Goal: Task Accomplishment & Management: Manage account settings

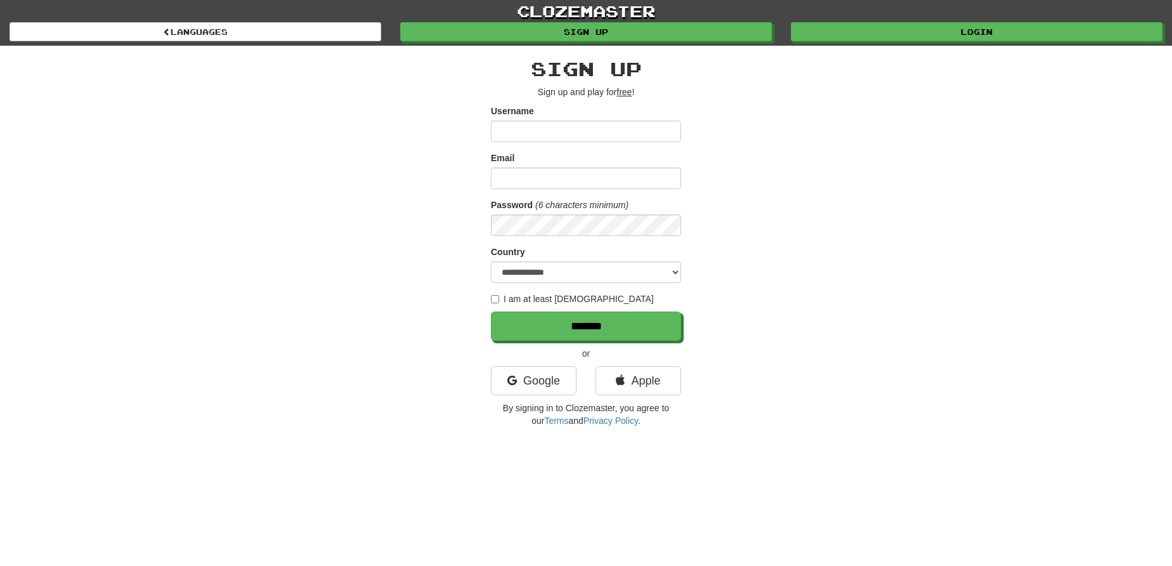
scroll to position [579, 0]
click at [529, 392] on div "**********" at bounding box center [586, 242] width 190 height 368
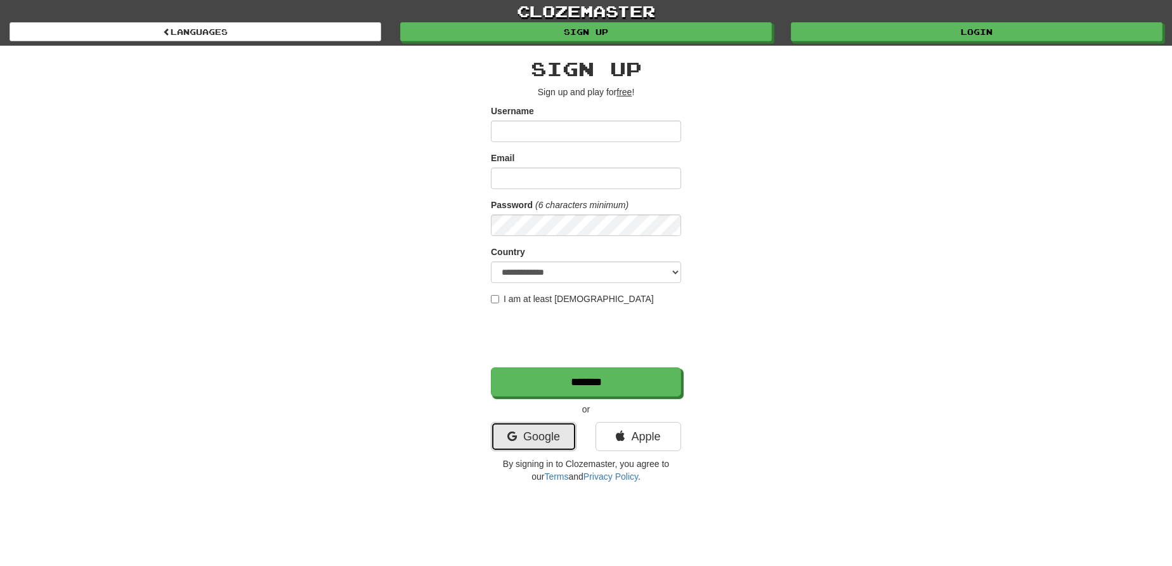
click at [514, 441] on icon at bounding box center [512, 436] width 10 height 11
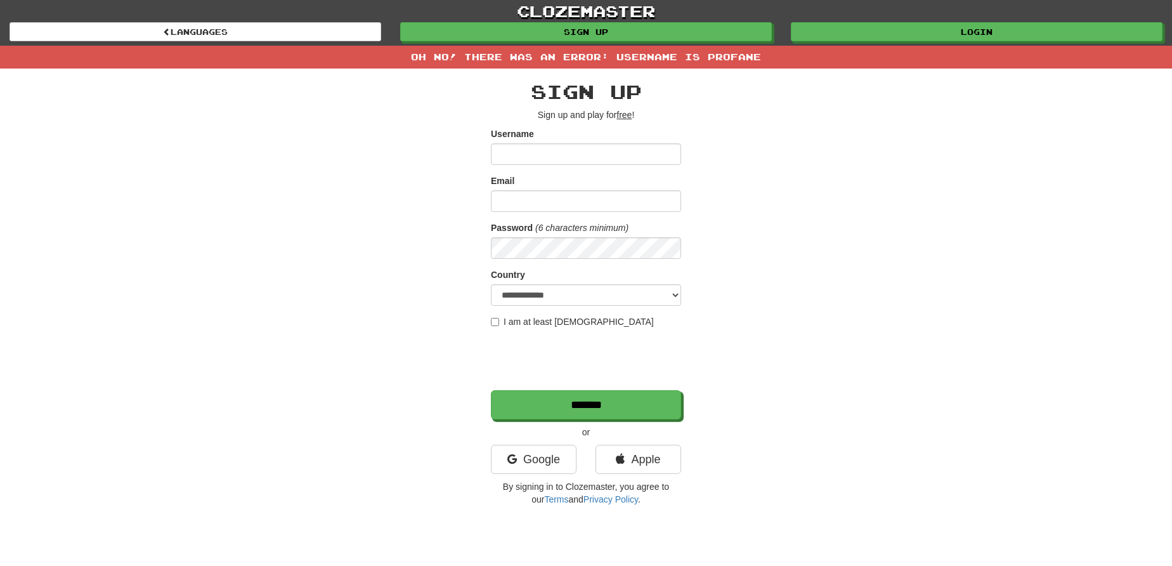
scroll to position [579, 0]
click at [711, 52] on div "Oh no! There was an error: Username is profane" at bounding box center [586, 57] width 1172 height 23
type textarea "*******"
click at [711, 52] on div "Oh no! There was an error: Username is profane" at bounding box center [586, 57] width 1172 height 23
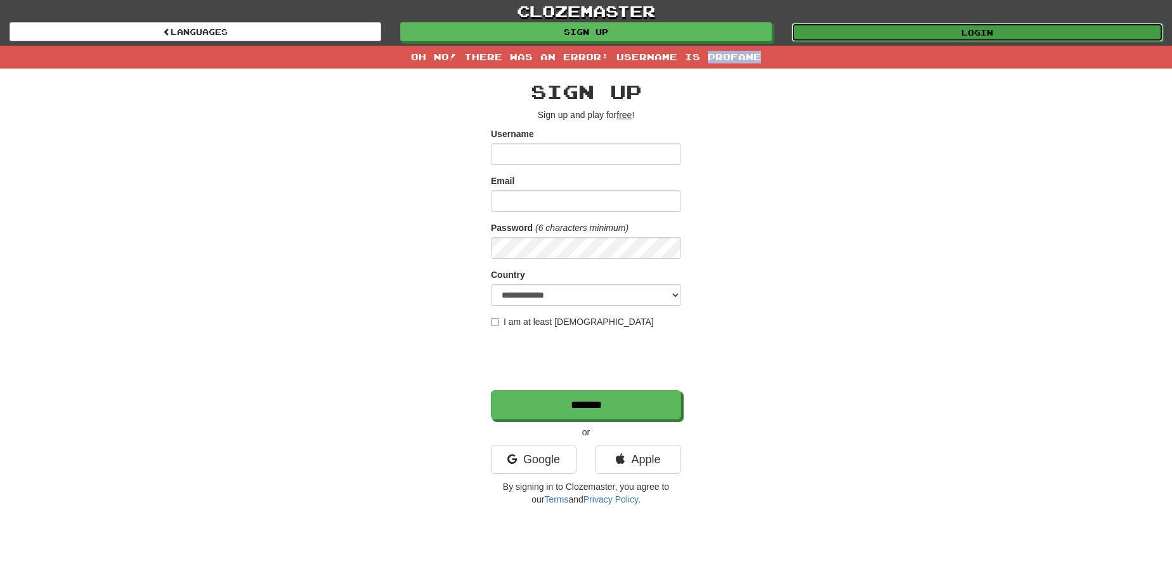
click at [877, 27] on link "Login" at bounding box center [977, 32] width 372 height 19
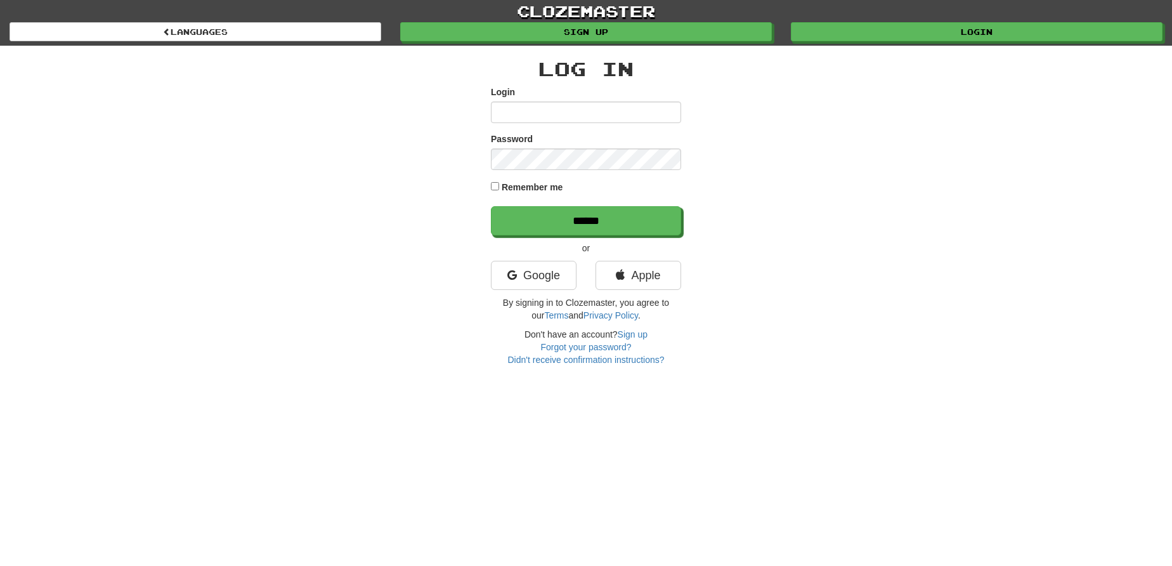
scroll to position [579, 0]
click at [557, 268] on link "Google" at bounding box center [534, 275] width 86 height 29
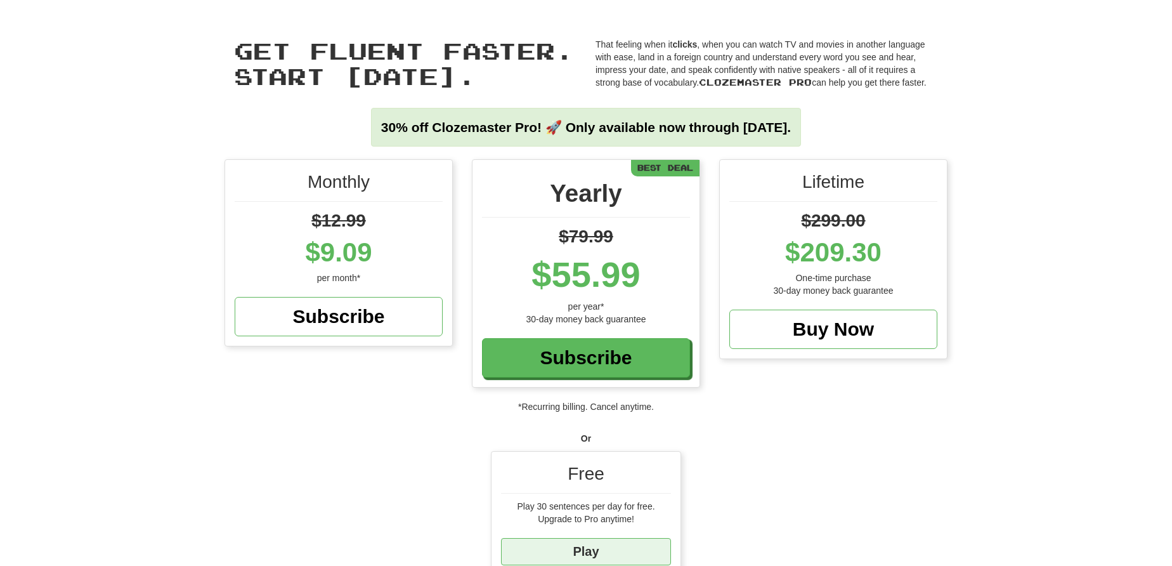
drag, startPoint x: 576, startPoint y: 530, endPoint x: 574, endPoint y: 539, distance: 9.2
click at [574, 539] on div "Free Play 30 sentences per day for free. Upgrade to Pro anytime! Play" at bounding box center [585, 512] width 189 height 123
click at [574, 540] on link "Play" at bounding box center [586, 551] width 170 height 27
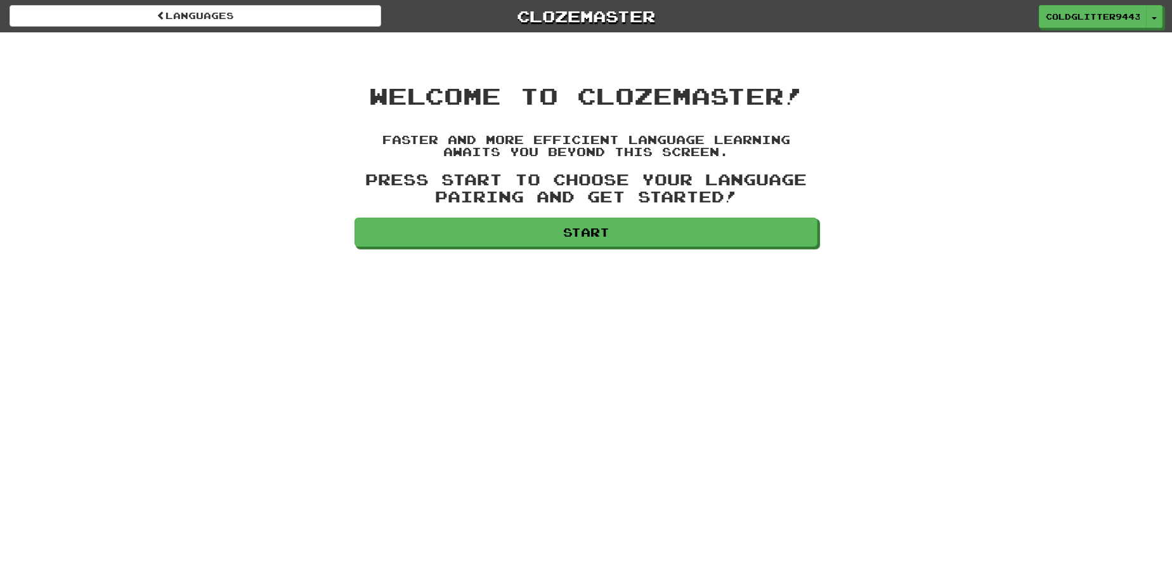
scroll to position [579, 0]
click at [1157, 25] on button "Toggle Dropdown" at bounding box center [1154, 17] width 16 height 23
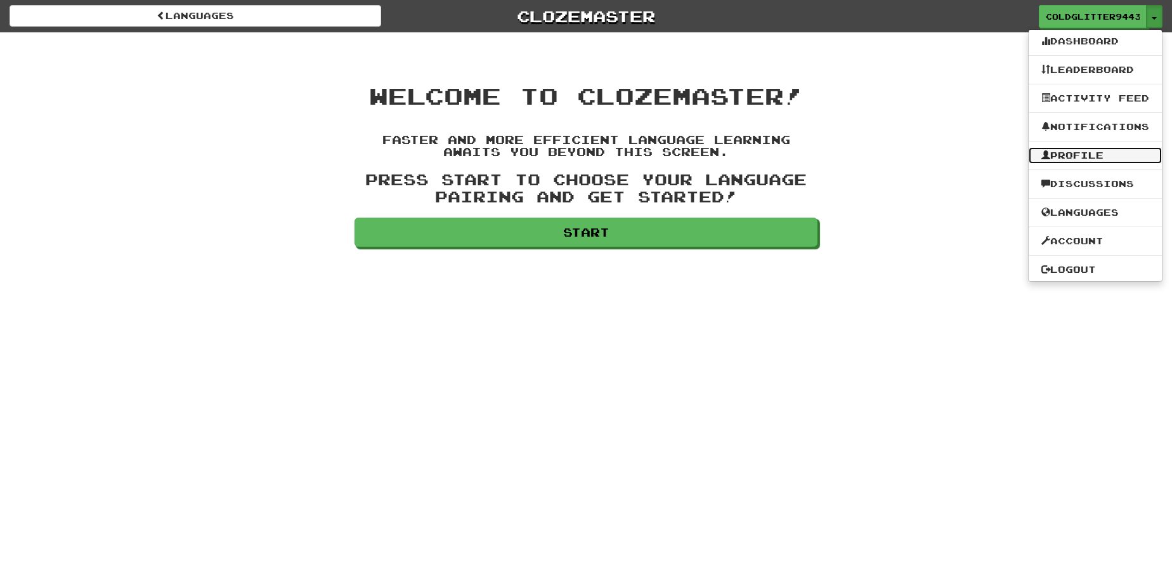
click at [1061, 158] on link "Profile" at bounding box center [1094, 155] width 133 height 16
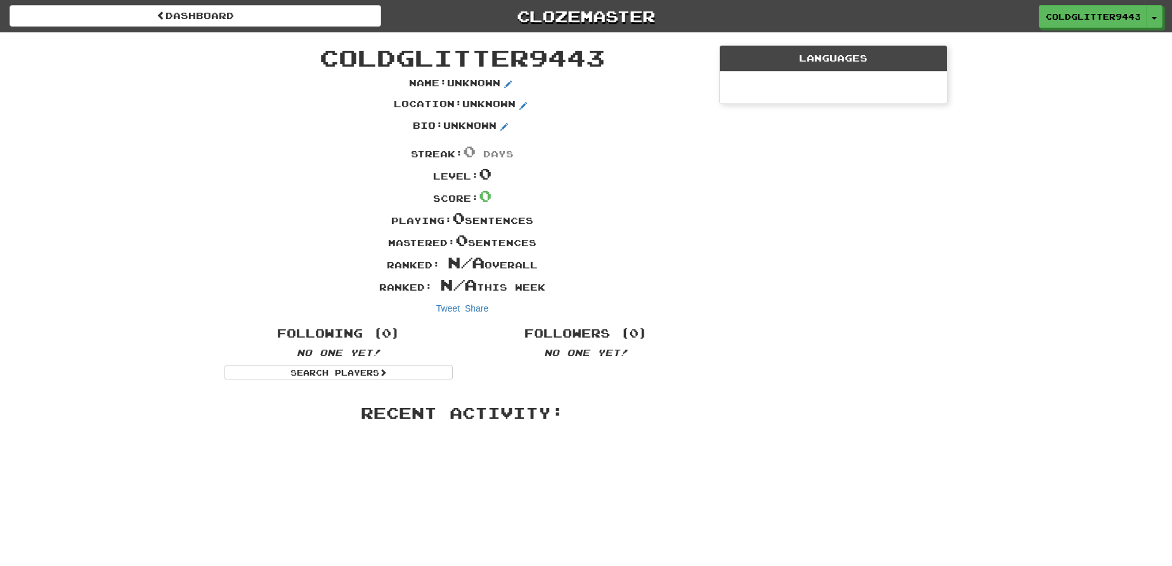
scroll to position [579, 0]
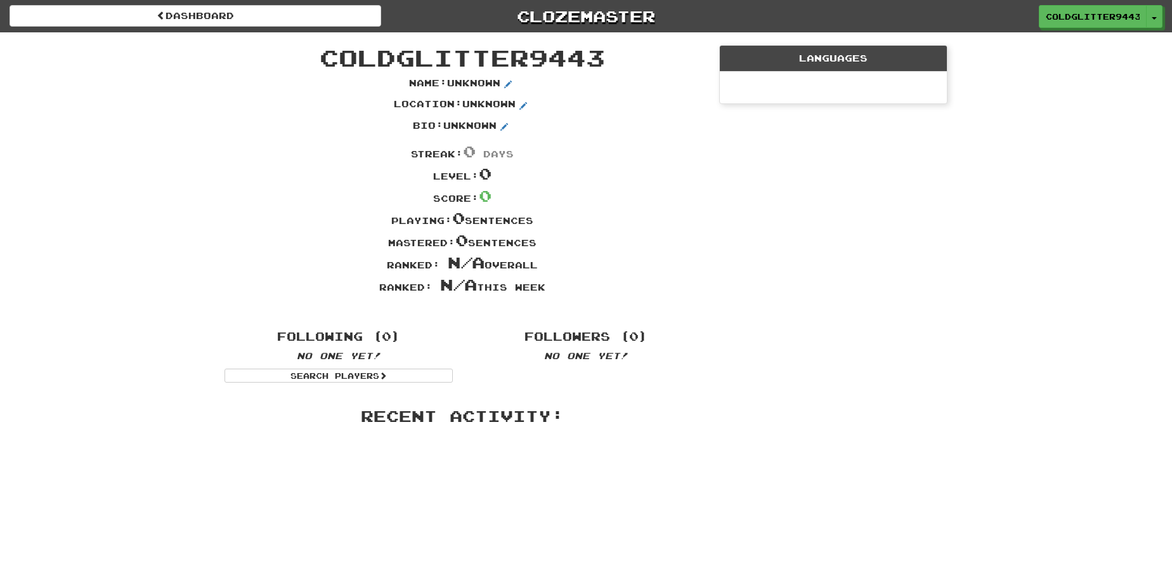
click at [385, 58] on span "ColdGlitter9443" at bounding box center [462, 57] width 285 height 27
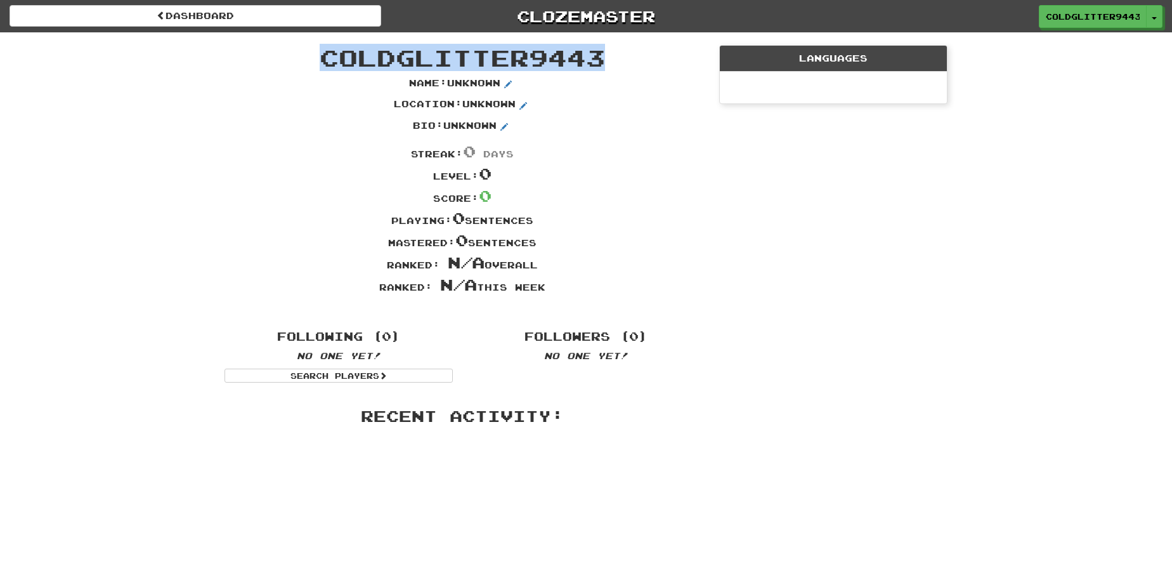
type textarea "**********"
click at [385, 58] on span "ColdGlitter9443" at bounding box center [462, 57] width 285 height 27
click at [402, 50] on span "ColdGlitter9443" at bounding box center [462, 57] width 285 height 27
drag, startPoint x: 398, startPoint y: 52, endPoint x: 521, endPoint y: 56, distance: 122.4
click at [521, 56] on span "ColdGlitter9443" at bounding box center [462, 57] width 285 height 27
